Goal: Transaction & Acquisition: Purchase product/service

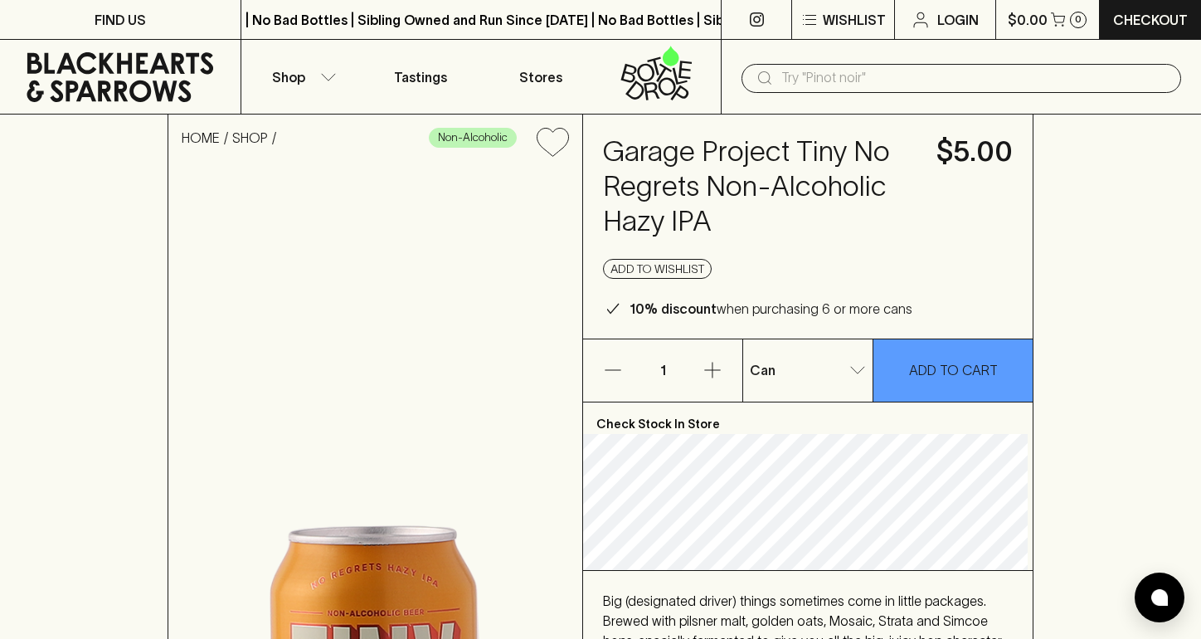
click at [717, 371] on icon "button" at bounding box center [713, 370] width 20 height 20
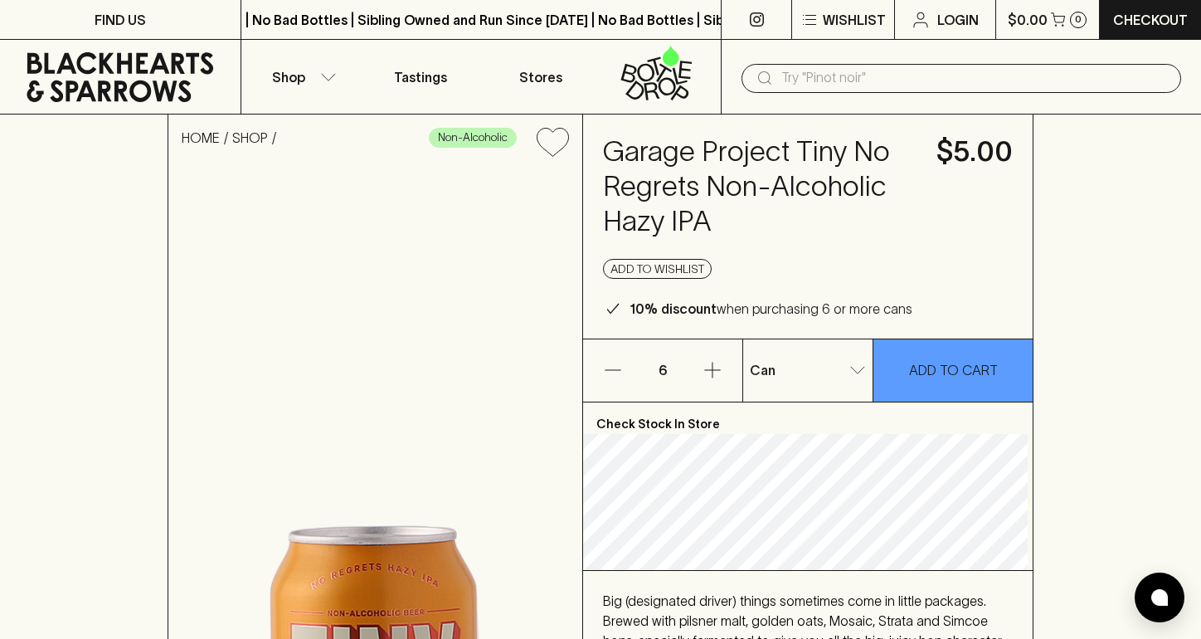
click at [717, 371] on icon "button" at bounding box center [713, 370] width 20 height 20
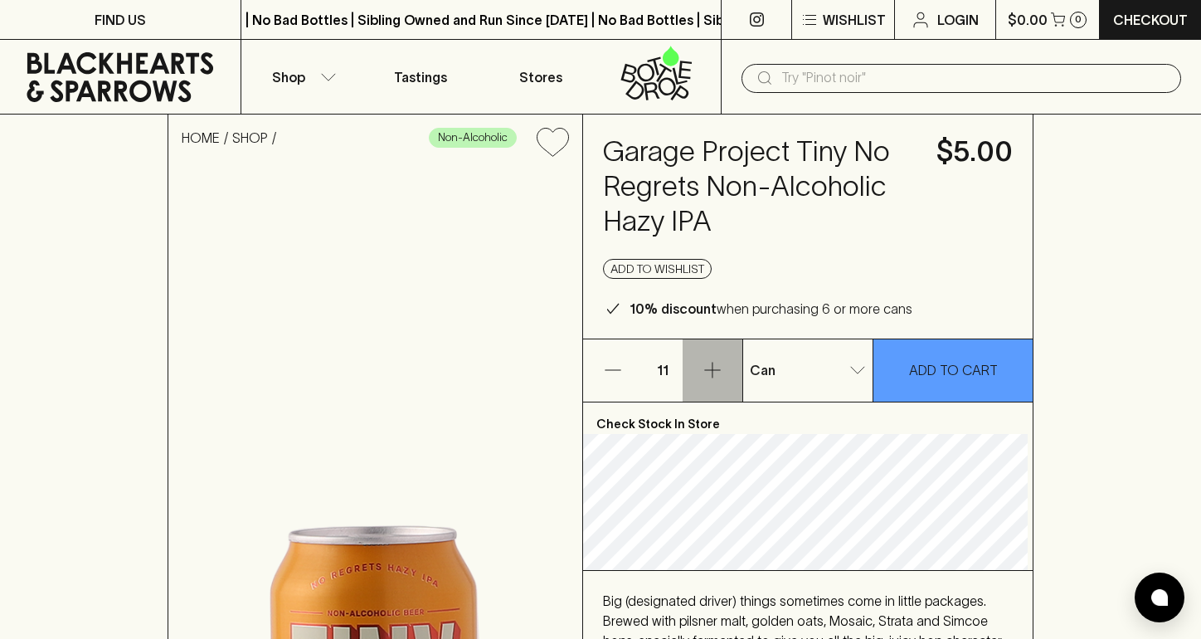
click at [717, 371] on icon "button" at bounding box center [713, 370] width 20 height 20
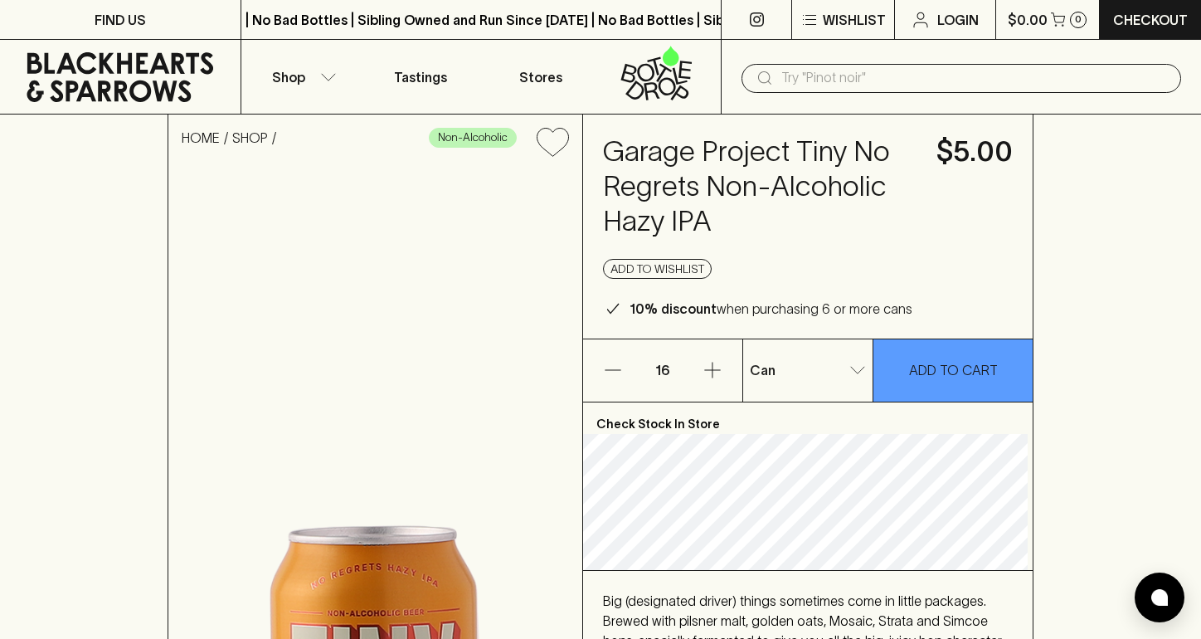
click at [717, 371] on icon "button" at bounding box center [713, 370] width 20 height 20
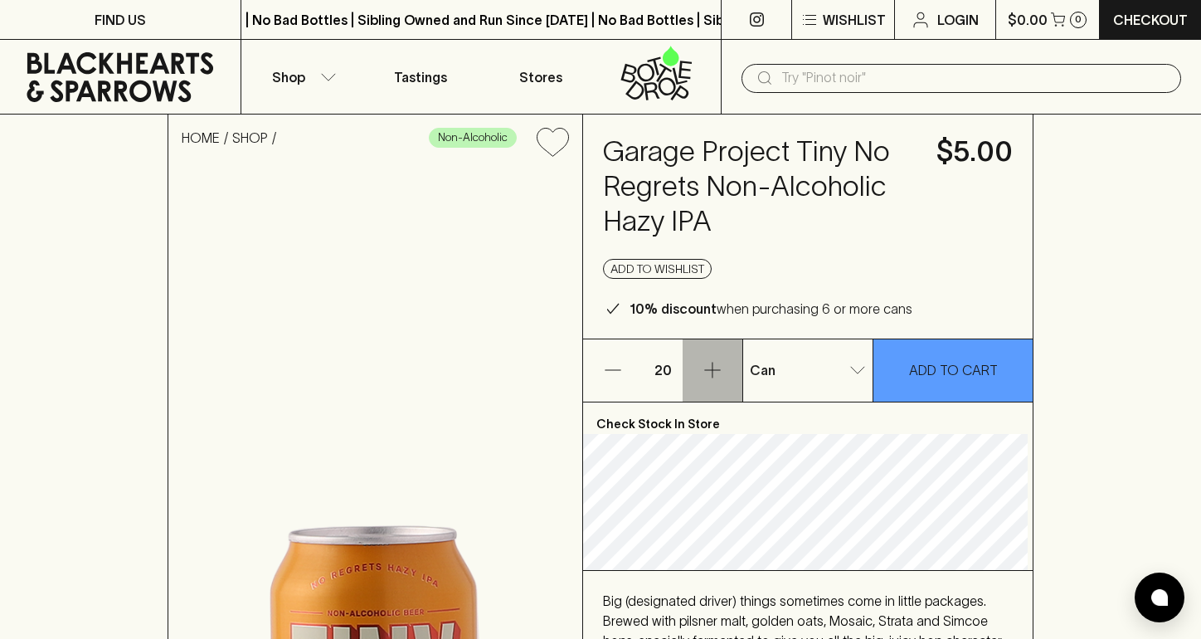
click at [717, 371] on icon "button" at bounding box center [713, 370] width 20 height 20
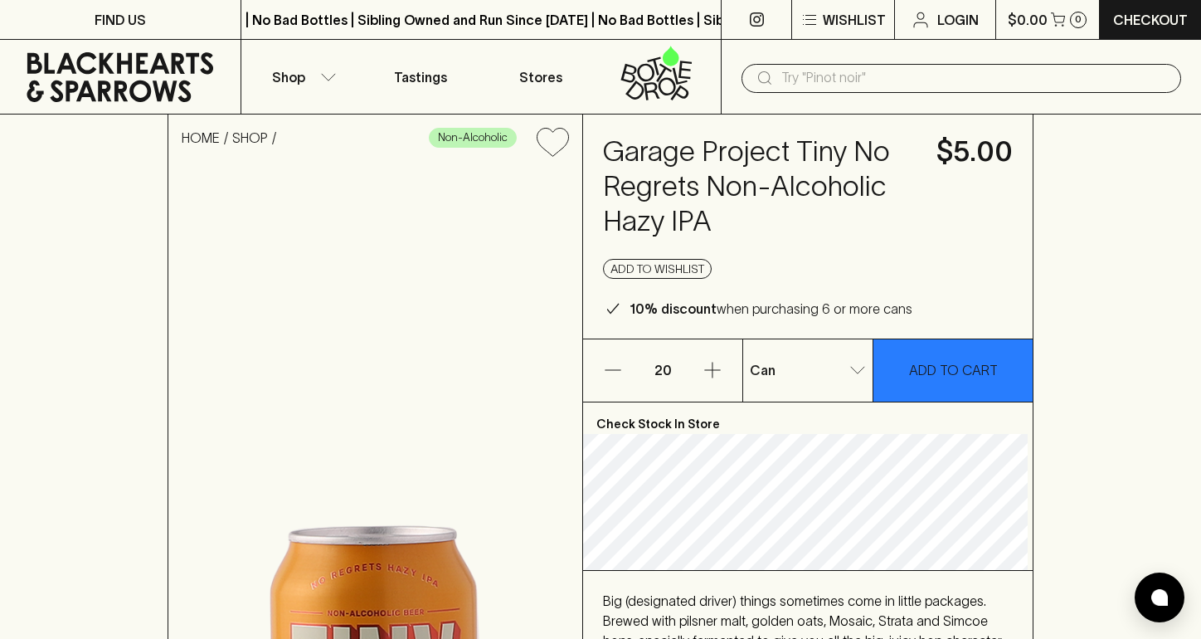
click at [960, 368] on p "ADD TO CART" at bounding box center [953, 370] width 89 height 20
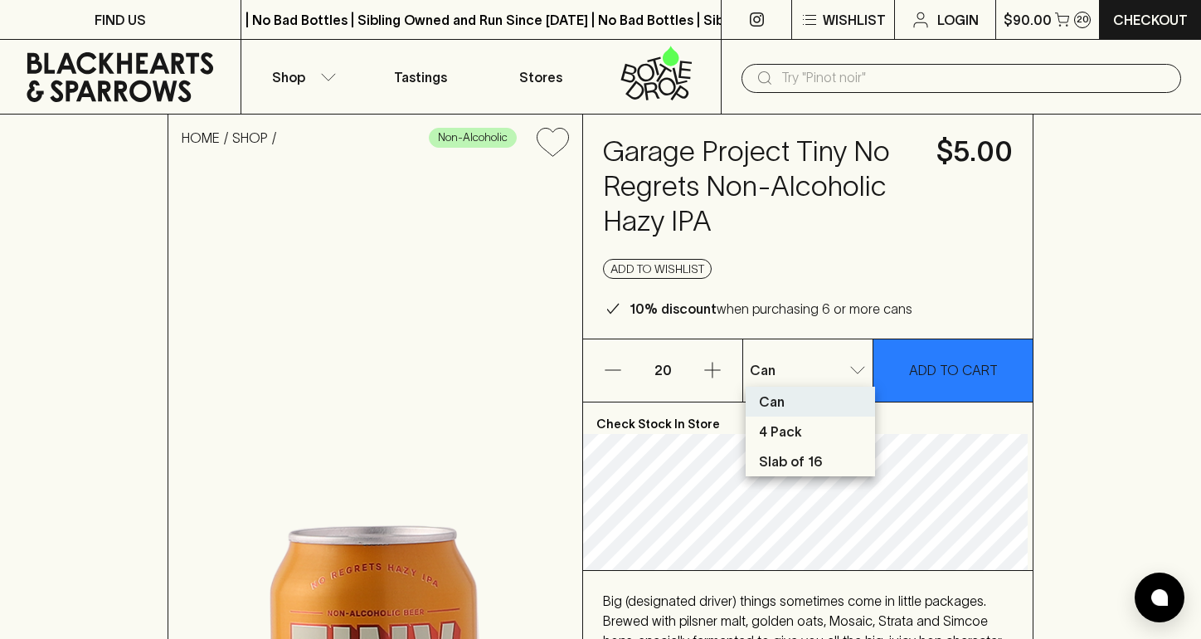
click at [813, 460] on p "Slab of 16" at bounding box center [791, 461] width 64 height 20
type input "2"
